Goal: Navigation & Orientation: Find specific page/section

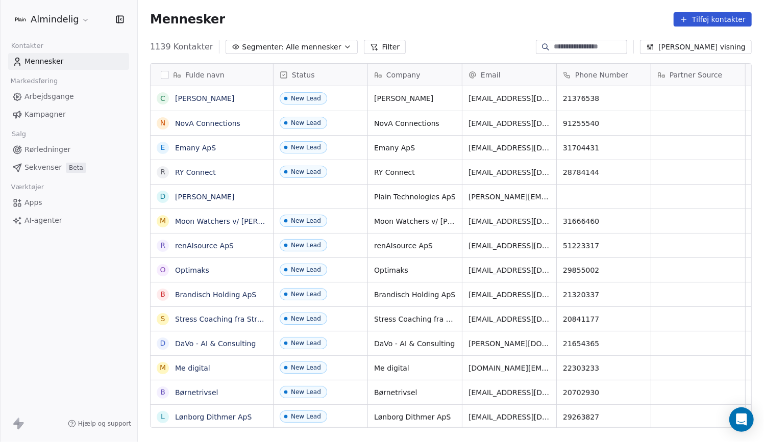
scroll to position [382, 618]
click at [62, 145] on font "Rørledninger" at bounding box center [47, 149] width 46 height 8
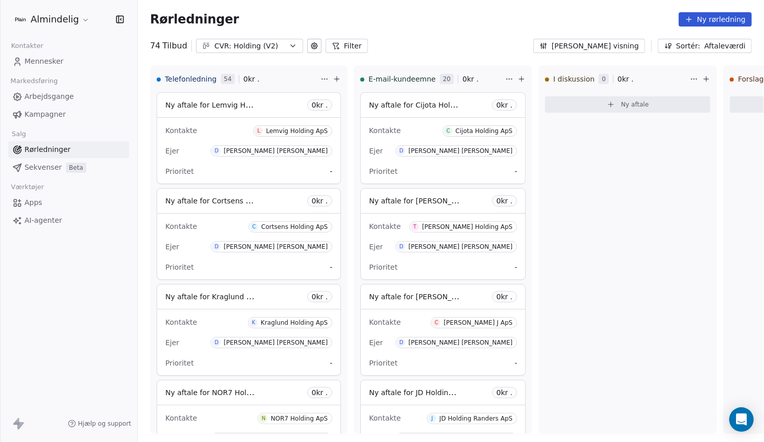
click at [77, 19] on html "Almindelig Kontakter Mennesker Markedsføring Arbejdsgange Kampagner Salg Rørled…" at bounding box center [382, 221] width 764 height 442
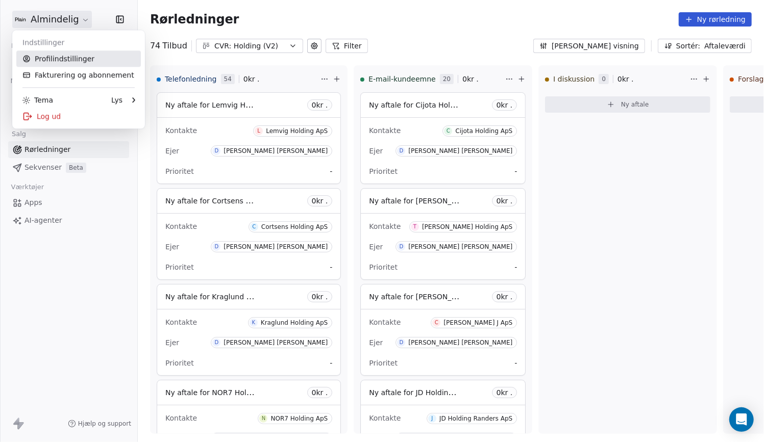
click at [88, 55] on font "Profilindstillinger" at bounding box center [65, 59] width 60 height 8
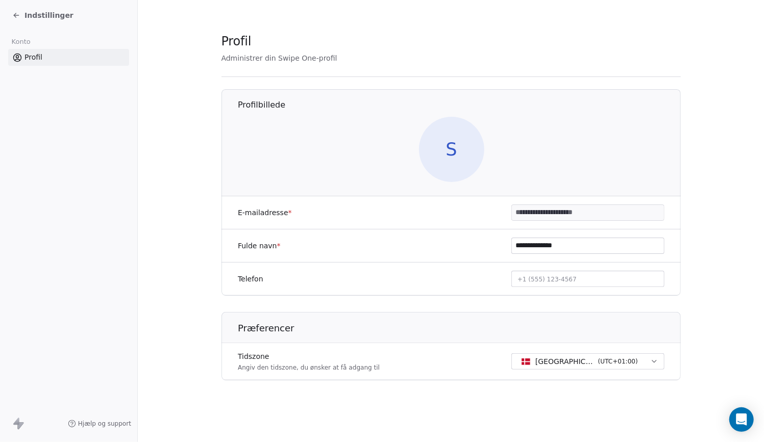
click at [701, 38] on section "**********" at bounding box center [451, 215] width 626 height 430
click at [450, 26] on section "**********" at bounding box center [451, 215] width 626 height 430
click at [23, 17] on div "Settings" at bounding box center [35, 15] width 46 height 10
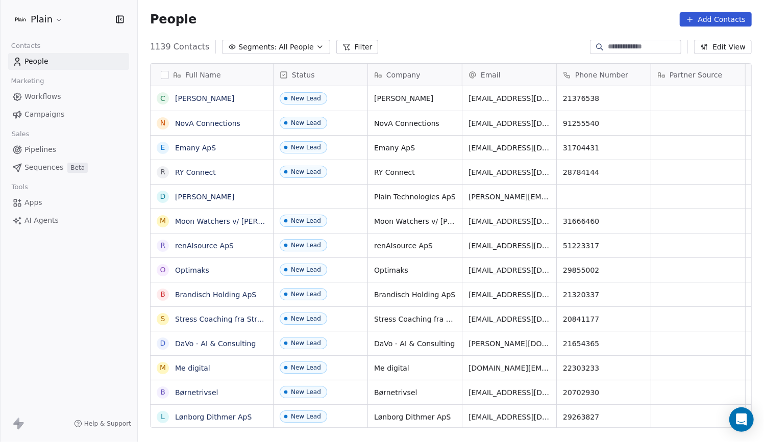
scroll to position [382, 618]
click at [60, 146] on link "Pipelines" at bounding box center [68, 149] width 121 height 17
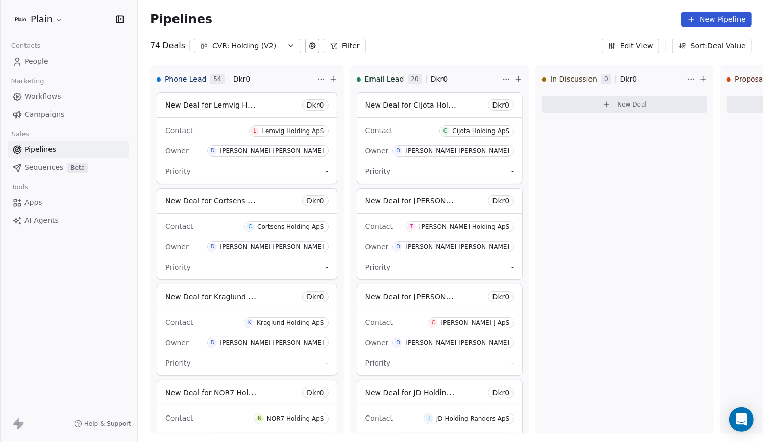
click at [345, 46] on button "Filter" at bounding box center [344, 46] width 42 height 14
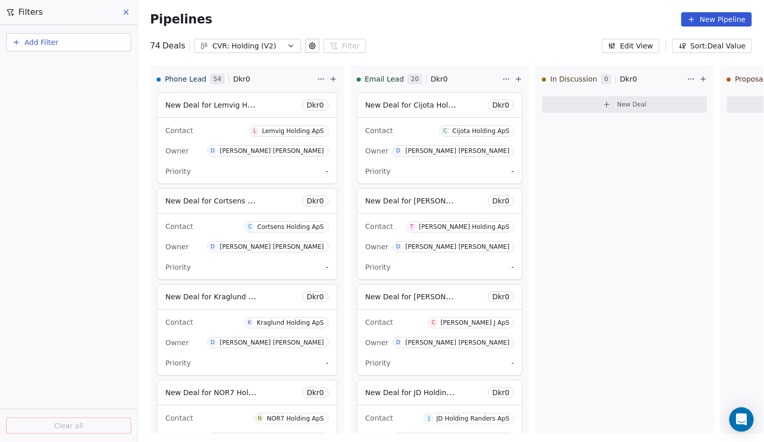
click at [126, 12] on icon at bounding box center [126, 12] width 8 height 8
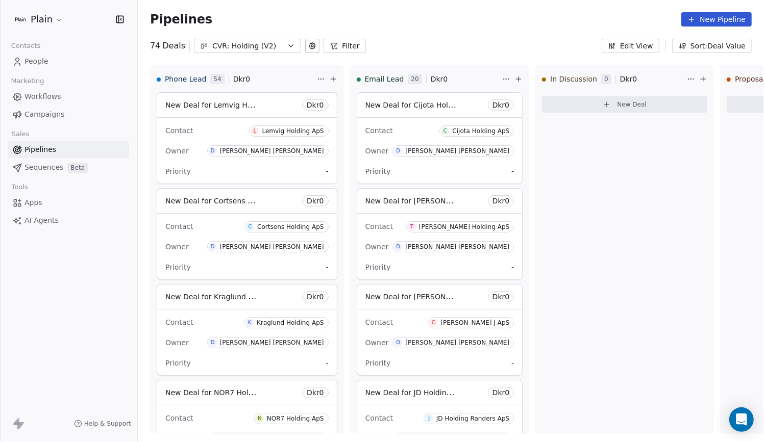
click at [289, 46] on icon "button" at bounding box center [291, 46] width 4 height 2
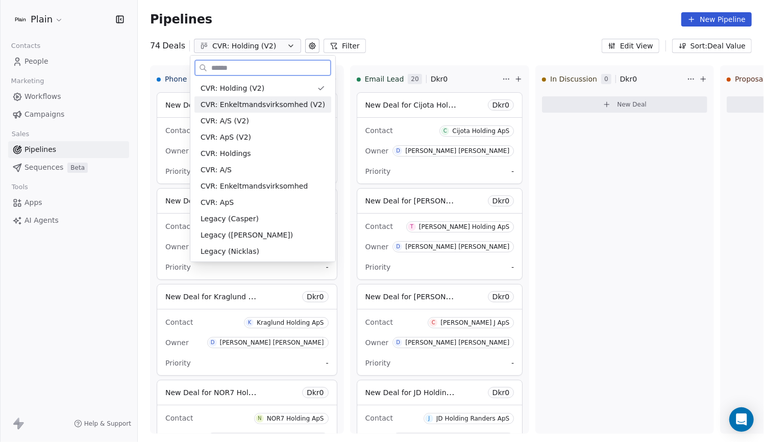
click at [287, 103] on span "CVR: Enkeltmandsvirksomhed (V2)" at bounding box center [263, 104] width 124 height 11
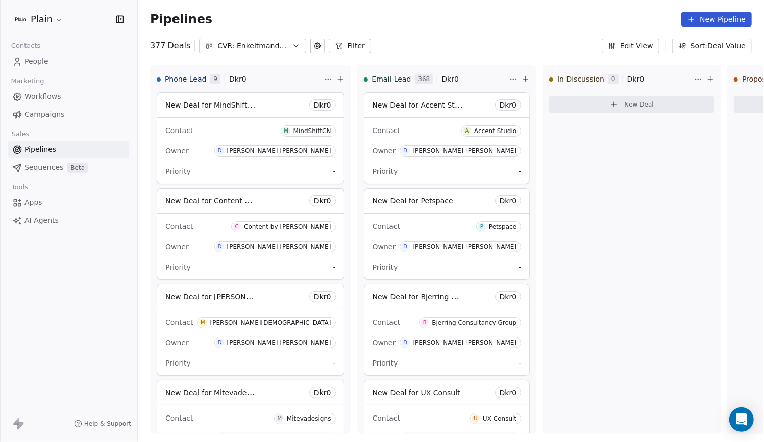
click at [67, 170] on span "Beta" at bounding box center [77, 168] width 20 height 10
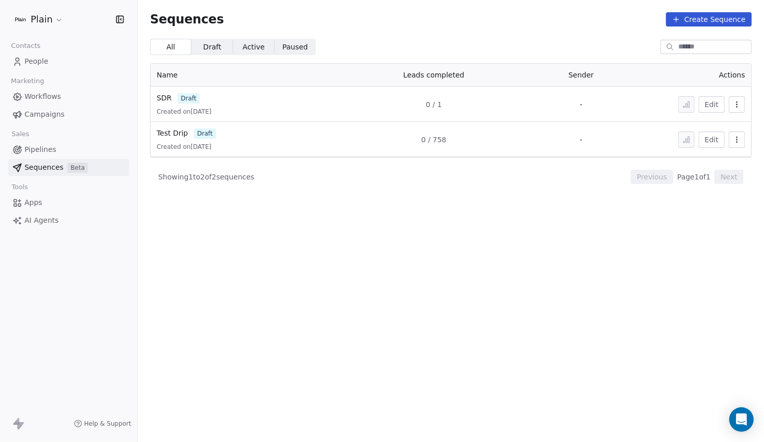
click at [46, 93] on span "Workflows" at bounding box center [42, 96] width 37 height 11
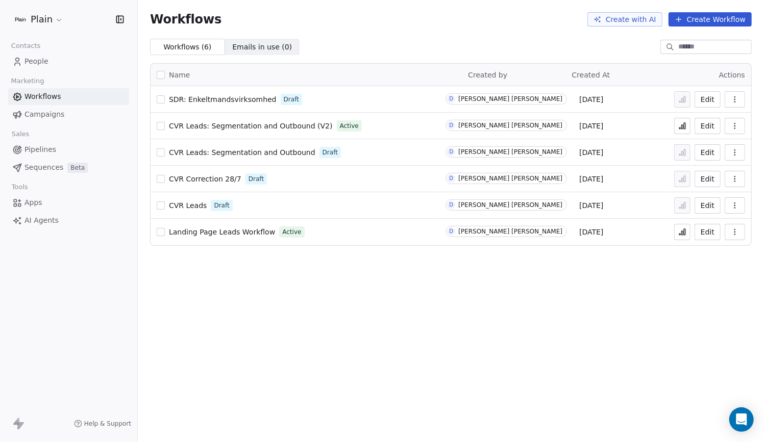
click at [231, 95] on span "SDR: Enkeltmandsvirksomhed" at bounding box center [223, 99] width 108 height 8
